Goal: Find specific page/section: Find specific page/section

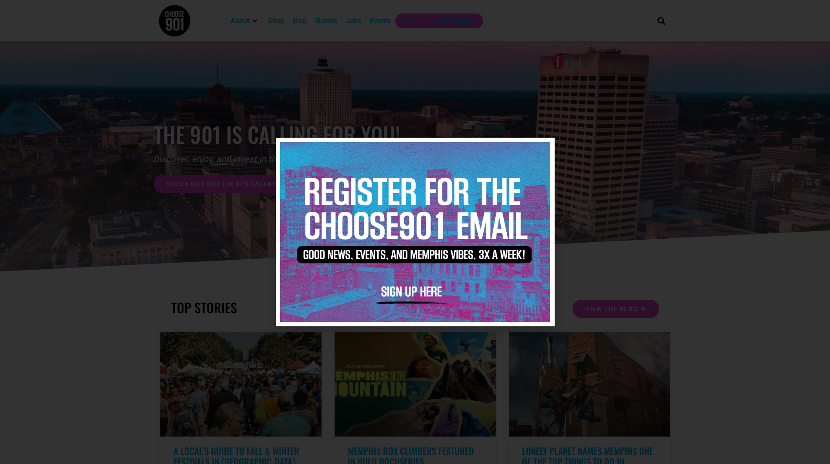
click at [174, 176] on div at bounding box center [415, 232] width 830 height 464
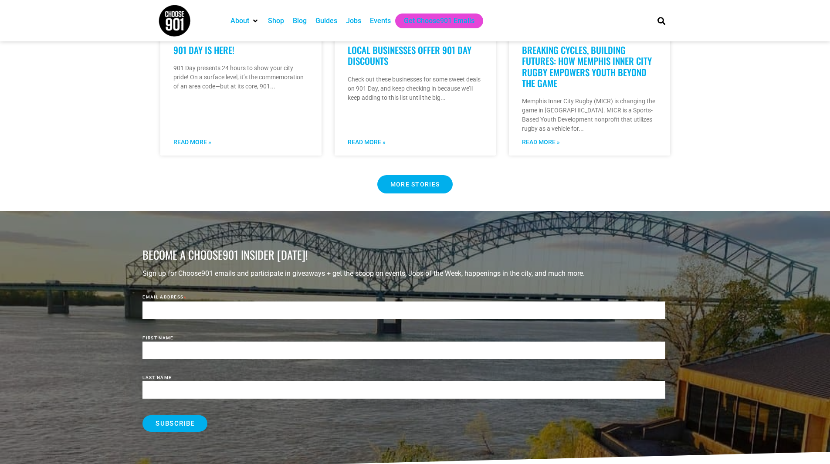
scroll to position [785, 0]
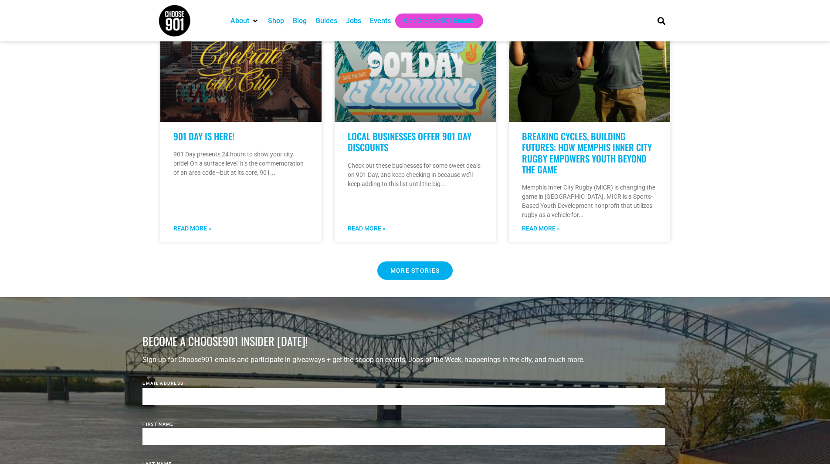
click at [387, 24] on div "Events" at bounding box center [380, 21] width 21 height 10
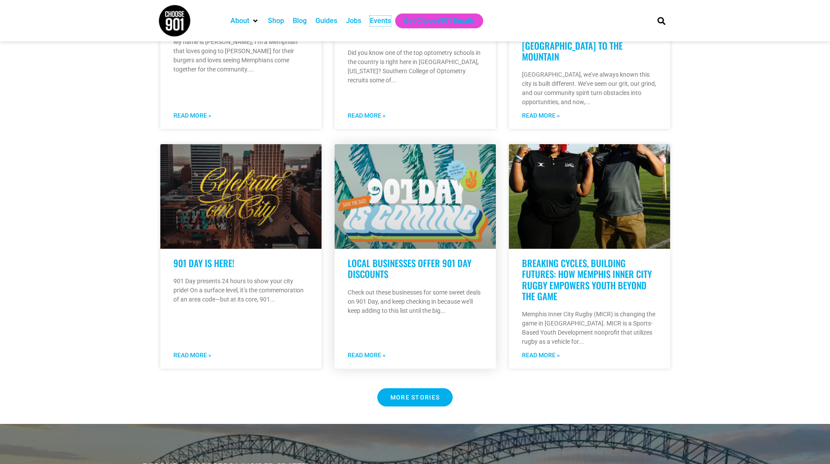
scroll to position [654, 0]
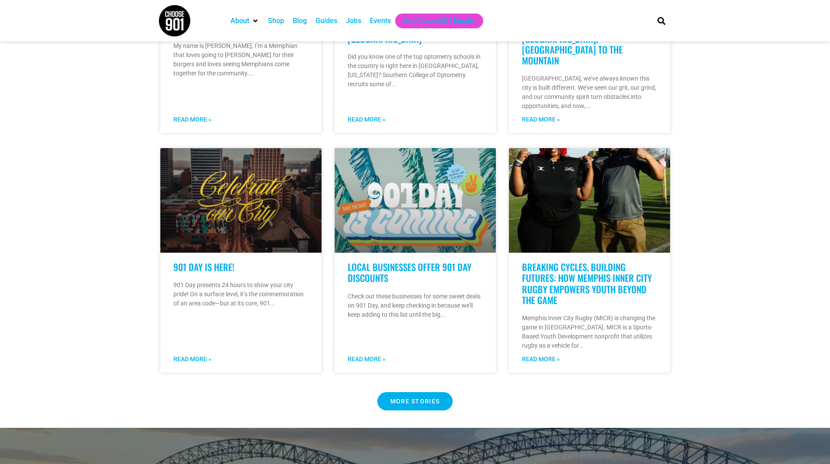
click at [376, 20] on div "Events" at bounding box center [380, 21] width 21 height 10
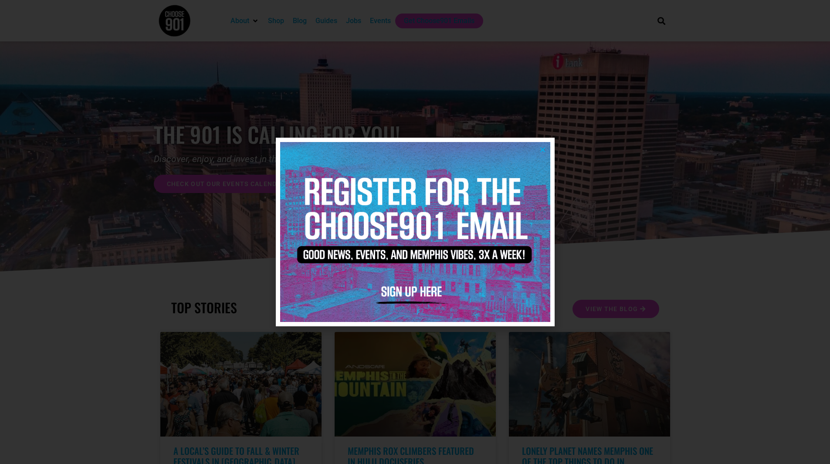
click at [544, 150] on icon "Close" at bounding box center [543, 149] width 7 height 7
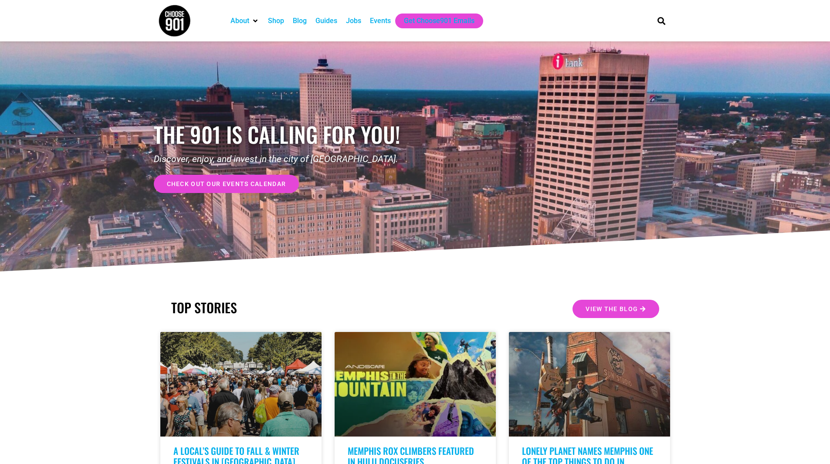
click at [383, 26] on div "Events" at bounding box center [381, 21] width 30 height 15
click at [383, 14] on div "Events" at bounding box center [381, 21] width 30 height 15
click at [387, 21] on div "Events" at bounding box center [380, 21] width 21 height 10
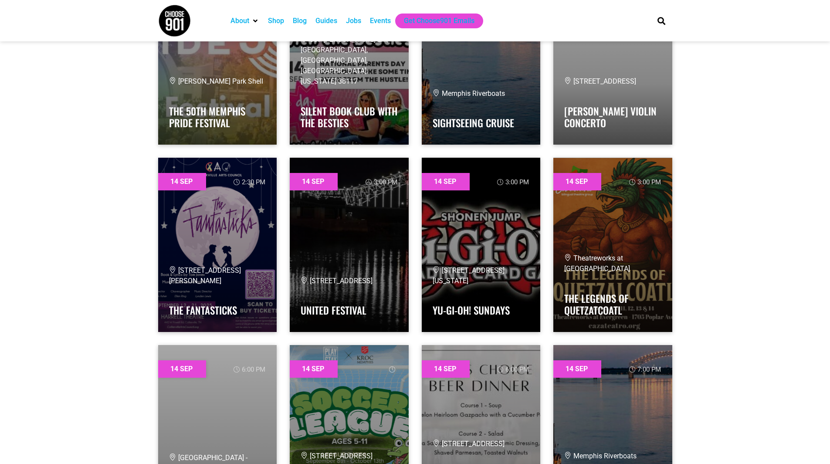
scroll to position [9807, 0]
